Goal: Register for event/course

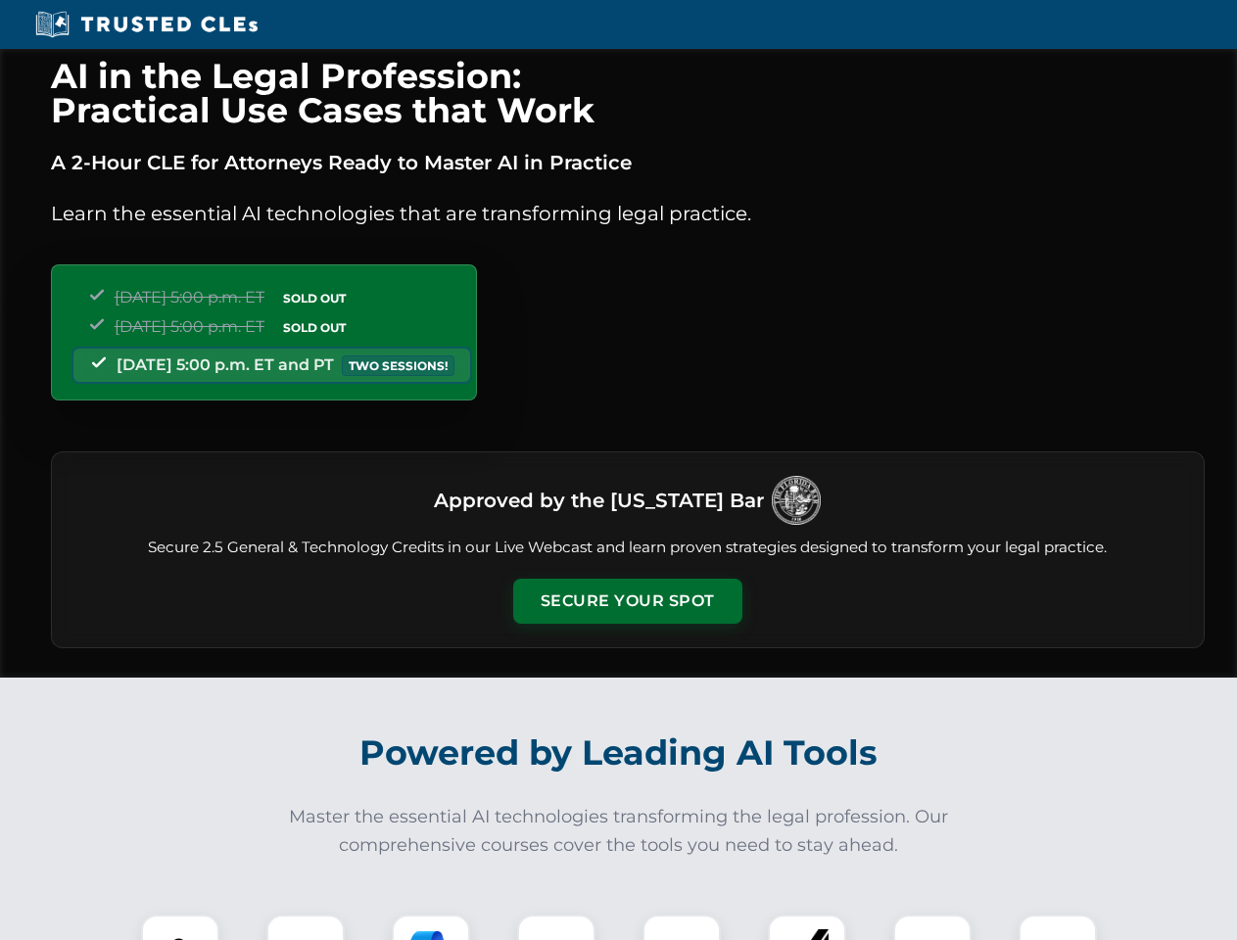
click at [627, 601] on button "Secure Your Spot" at bounding box center [627, 601] width 229 height 45
click at [180, 928] on img at bounding box center [180, 954] width 57 height 57
